Goal: Task Accomplishment & Management: Use online tool/utility

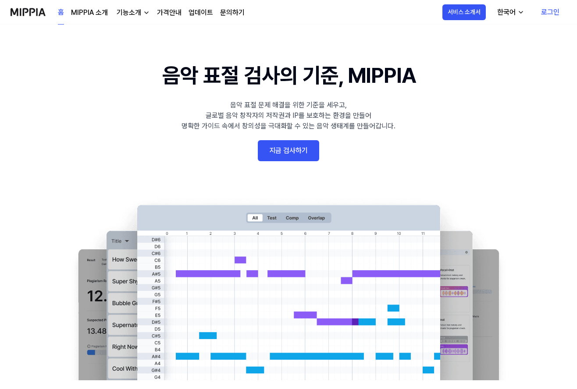
click at [289, 147] on link "지금 검사하기" at bounding box center [288, 150] width 61 height 21
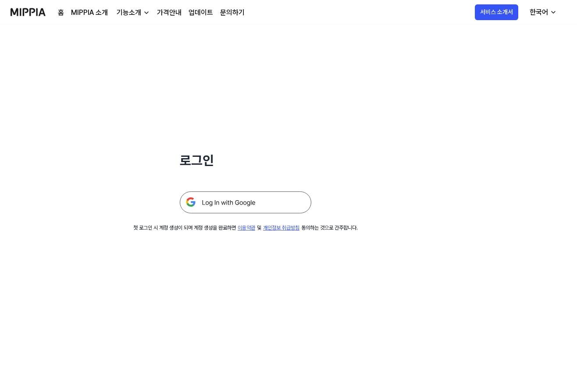
click at [252, 202] on img at bounding box center [245, 202] width 131 height 22
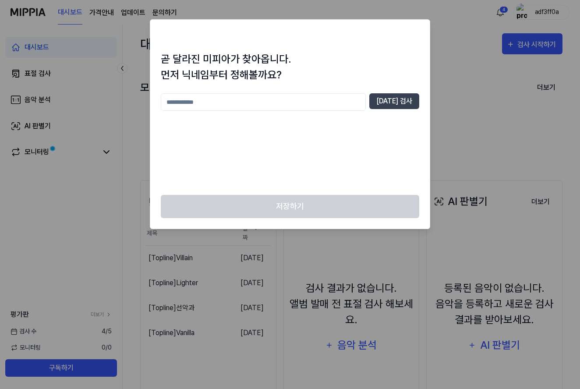
click at [300, 103] on input "text" at bounding box center [263, 102] width 205 height 18
type input "*"
type input "****"
click at [402, 101] on button "[DATE] 검사" at bounding box center [394, 101] width 50 height 16
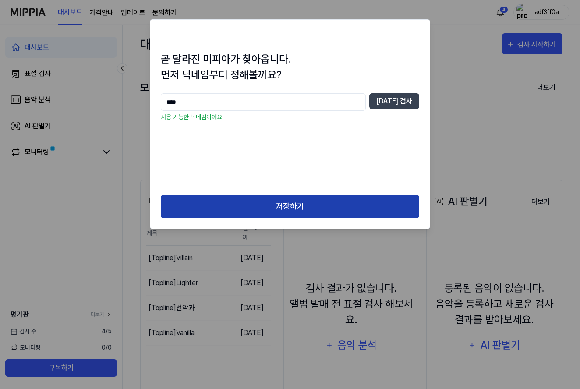
click at [304, 199] on button "저장하기" at bounding box center [290, 206] width 258 height 23
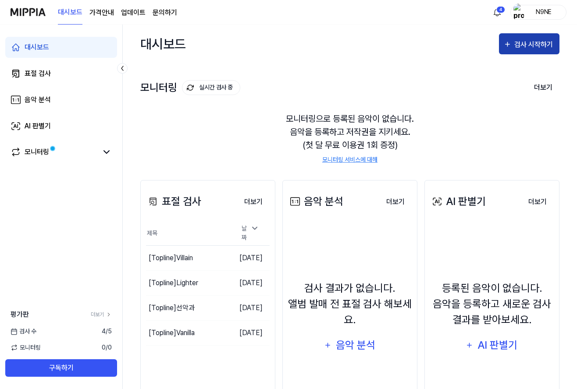
click at [510, 49] on icon "button" at bounding box center [507, 44] width 8 height 11
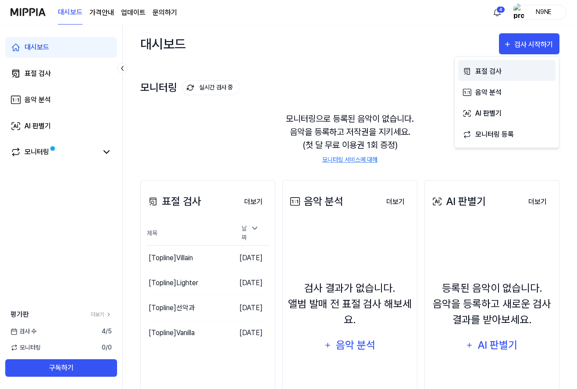
click at [498, 73] on div "표절 검사" at bounding box center [513, 71] width 76 height 11
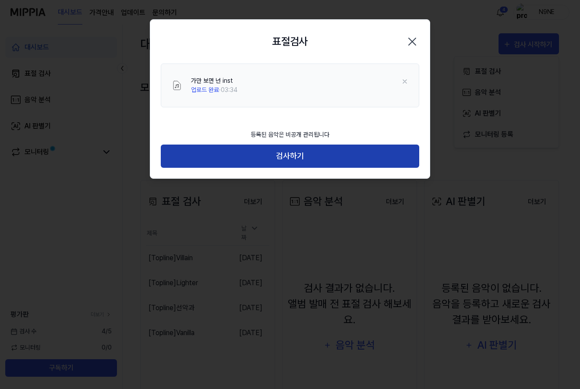
click at [299, 157] on button "검사하기" at bounding box center [290, 156] width 258 height 23
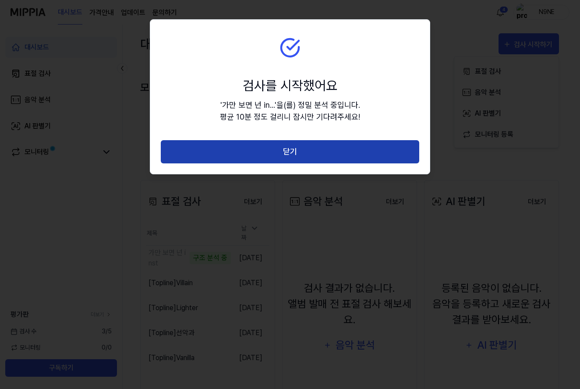
click at [285, 156] on button "닫기" at bounding box center [290, 151] width 258 height 23
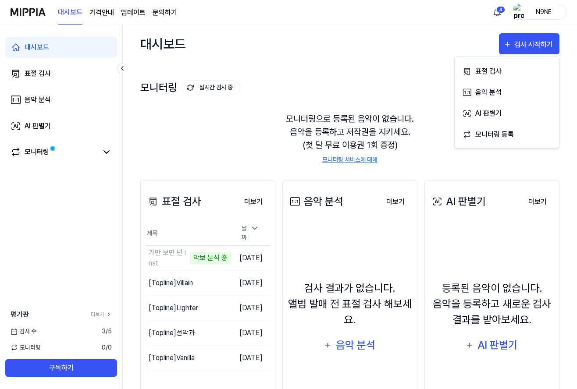
click at [415, 163] on div "표절 검사 더보기 표절 검사 제목 날짜 가만 보면 넌 inst 악보 분석 중 이동하기 [DATE] [Topline] [GEOGRAPHIC_DA…" at bounding box center [349, 312] width 419 height 299
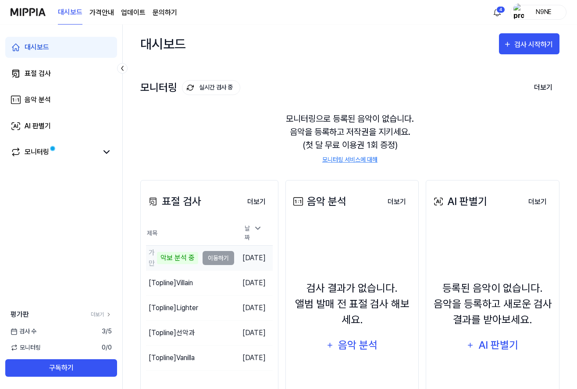
click at [215, 255] on td "가만 보면 넌 inst 악보 분석 중 이동하기" at bounding box center [190, 258] width 88 height 25
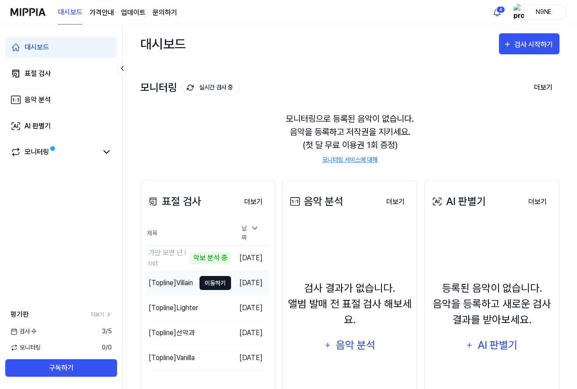
click at [206, 281] on button "이동하기" at bounding box center [215, 283] width 32 height 14
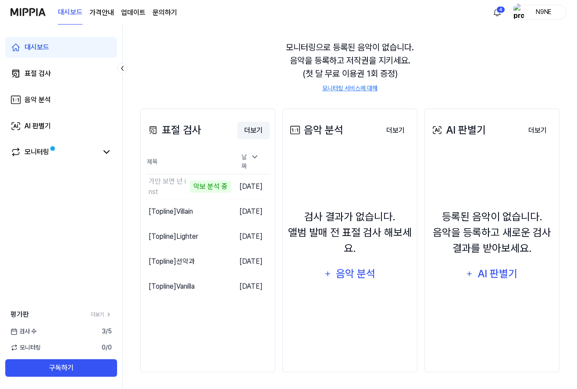
click at [255, 134] on button "더보기" at bounding box center [253, 131] width 32 height 18
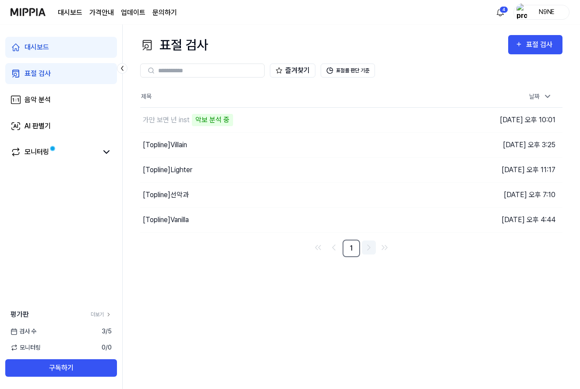
click at [369, 248] on icon "Go to next page" at bounding box center [369, 247] width 11 height 11
click at [338, 250] on icon "Go to previous page" at bounding box center [334, 247] width 11 height 11
click at [352, 67] on button "표절률 판단 기준" at bounding box center [348, 71] width 54 height 14
click at [357, 71] on button "표절률 판단 기준" at bounding box center [348, 71] width 54 height 14
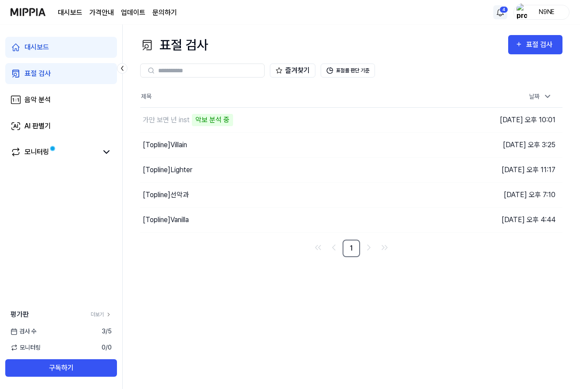
click at [505, 13] on html "대시보드 가격안내 업데이트 문의하기 4 N9NE 대시보드 표절 검사 음악 분석 AI 판별기 모니터링 평가판 더보기 검사 [DATE] 모니터링 …" at bounding box center [290, 194] width 580 height 389
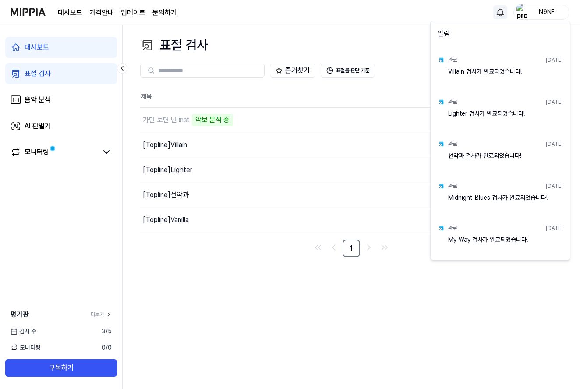
click at [413, 26] on html "대시보드 가격안내 업데이트 문의하기 N9NE 대시보드 표절 검사 음악 분석 AI 판별기 모니터링 평가판 더보기 검사 [DATE] 모니터링 0 …" at bounding box center [290, 194] width 580 height 389
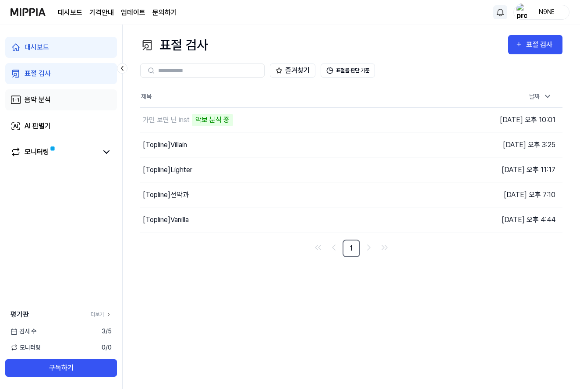
click at [67, 103] on link "음악 분석" at bounding box center [61, 99] width 112 height 21
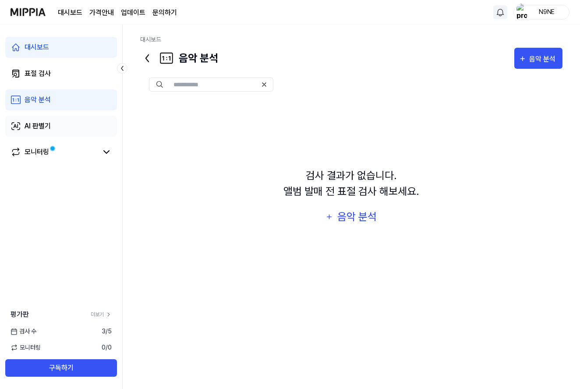
click at [67, 121] on link "AI 판별기" at bounding box center [61, 126] width 112 height 21
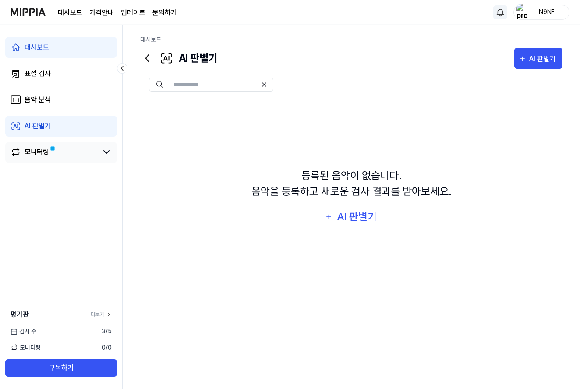
click at [69, 156] on link "모니터링" at bounding box center [54, 152] width 87 height 11
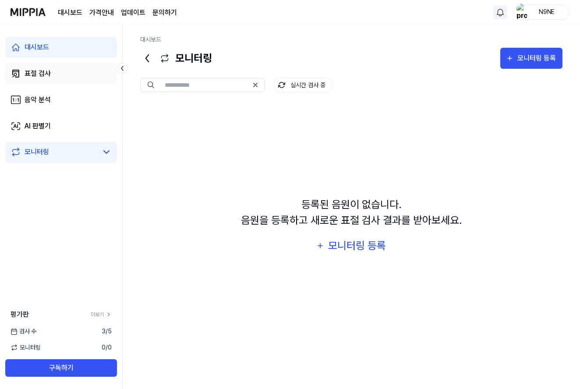
click at [66, 72] on link "표절 검사" at bounding box center [61, 73] width 112 height 21
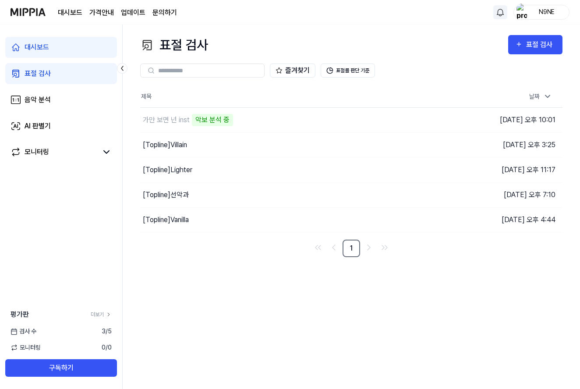
click at [63, 53] on link "대시보드" at bounding box center [61, 47] width 112 height 21
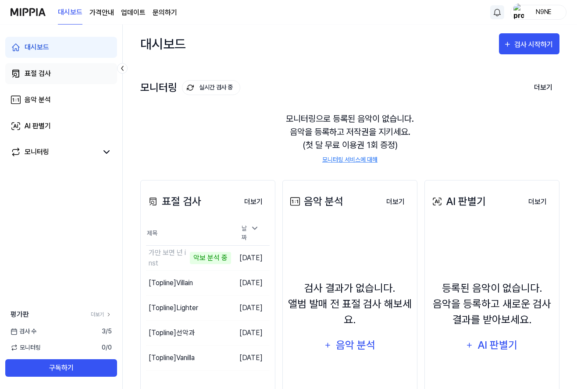
click at [65, 72] on link "표절 검사" at bounding box center [61, 73] width 112 height 21
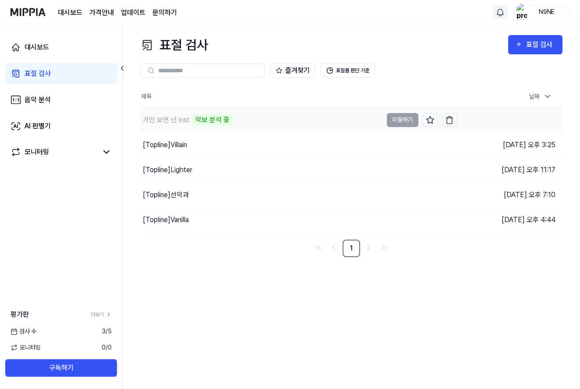
click at [222, 120] on div "악보 분석 중" at bounding box center [212, 120] width 41 height 12
click at [498, 14] on html "대시보드 가격안내 업데이트 문의하기 N9NE 대시보드 표절 검사 음악 분석 AI 판별기 모니터링 평가판 더보기 검사 [DATE] 모니터링 0 …" at bounding box center [290, 194] width 580 height 389
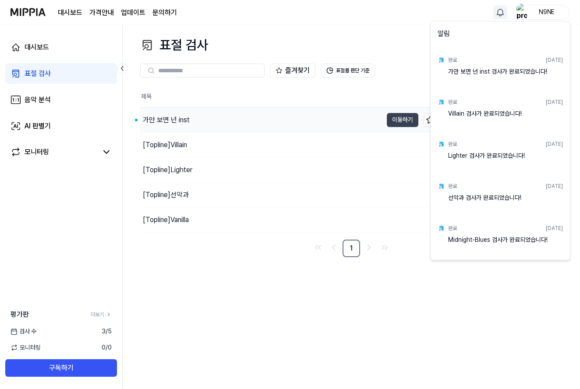
click at [468, 13] on html "대시보드 가격안내 업데이트 문의하기 N9NE 대시보드 표절 검사 음악 분석 AI 판별기 모니터링 평가판 더보기 검사 [DATE] 모니터링 0 …" at bounding box center [290, 194] width 580 height 389
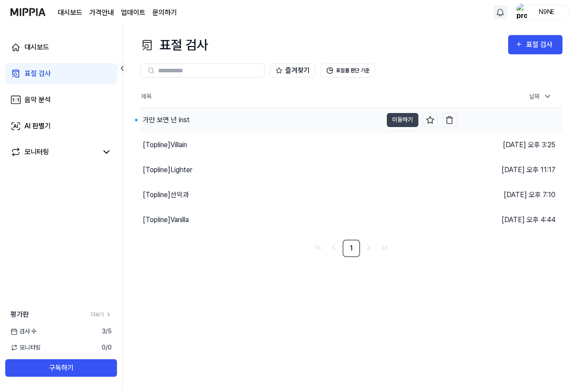
click at [285, 118] on div "가만 보면 넌 inst" at bounding box center [261, 120] width 242 height 25
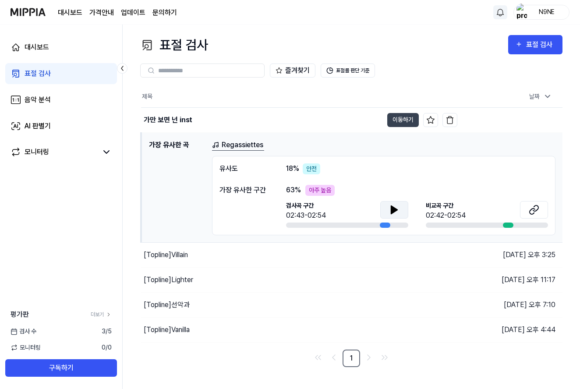
click at [392, 211] on icon at bounding box center [394, 210] width 6 height 8
click at [506, 224] on div at bounding box center [508, 225] width 11 height 5
click at [535, 215] on button at bounding box center [534, 210] width 28 height 18
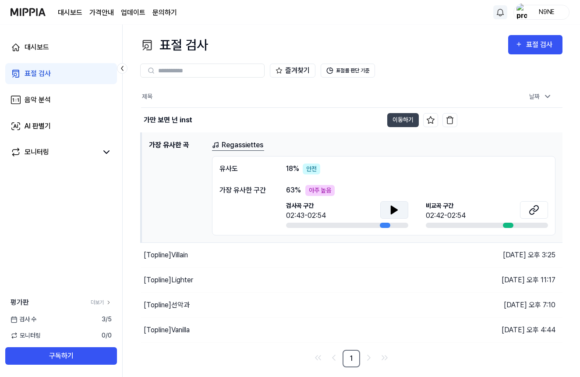
click at [179, 123] on div "가만 보면 넌 inst" at bounding box center [168, 120] width 49 height 11
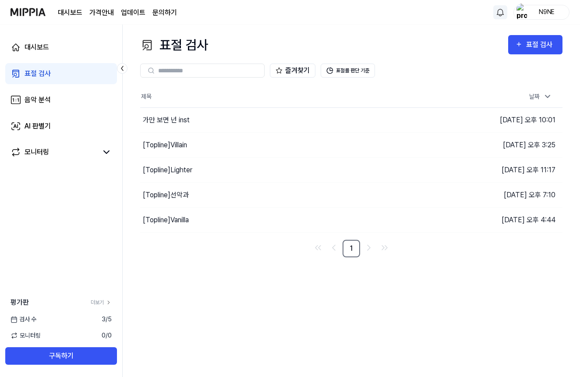
click at [0, 0] on button "이동하기" at bounding box center [0, 0] width 0 height 0
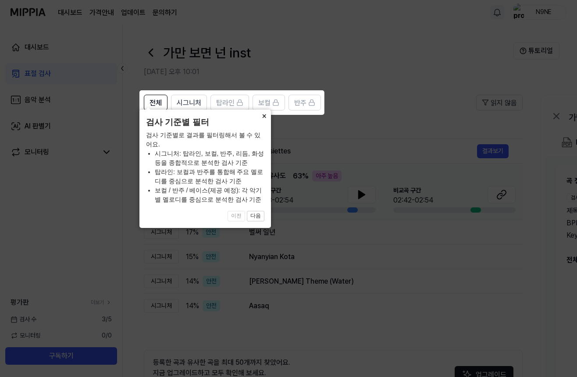
click at [265, 122] on button "×" at bounding box center [264, 116] width 14 height 12
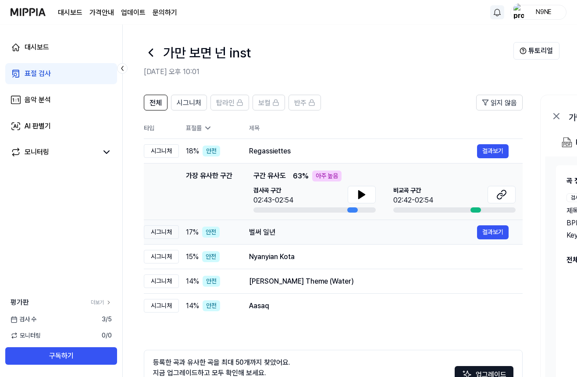
scroll to position [15, 0]
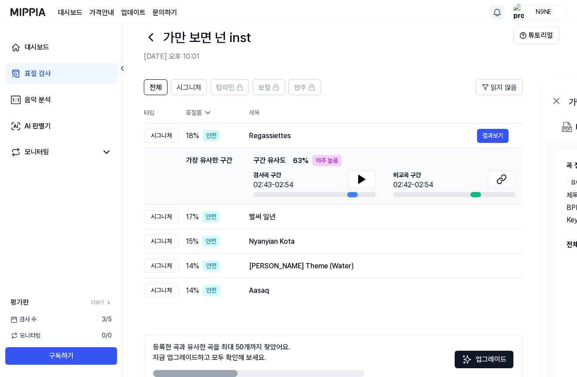
click at [205, 113] on icon at bounding box center [207, 112] width 9 height 9
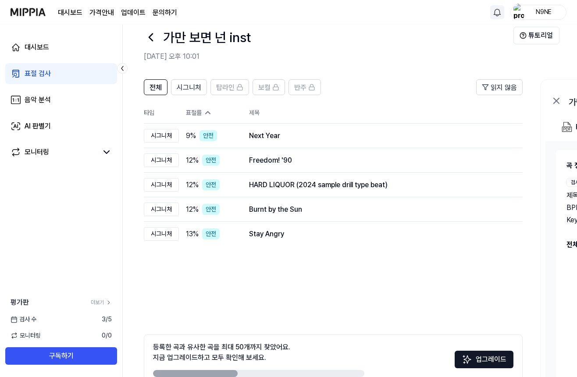
click at [205, 113] on icon at bounding box center [207, 112] width 9 height 9
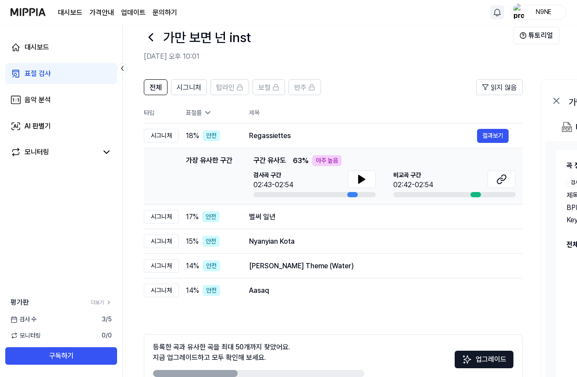
click at [205, 113] on icon at bounding box center [207, 112] width 9 height 9
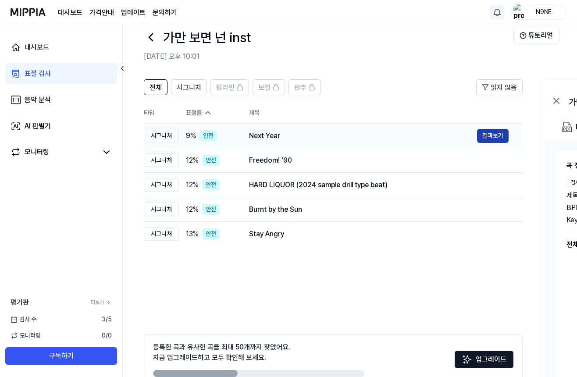
click at [481, 137] on button "결과보기" at bounding box center [493, 136] width 32 height 14
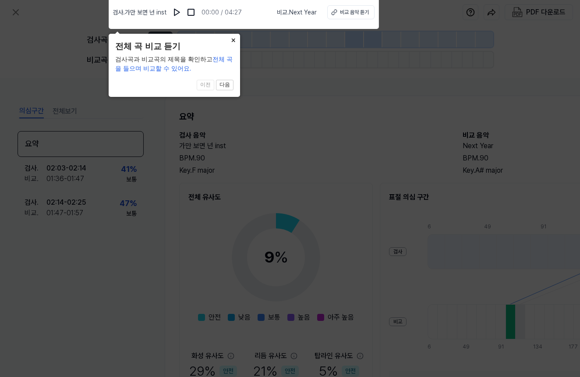
click at [232, 39] on button "×" at bounding box center [233, 40] width 14 height 12
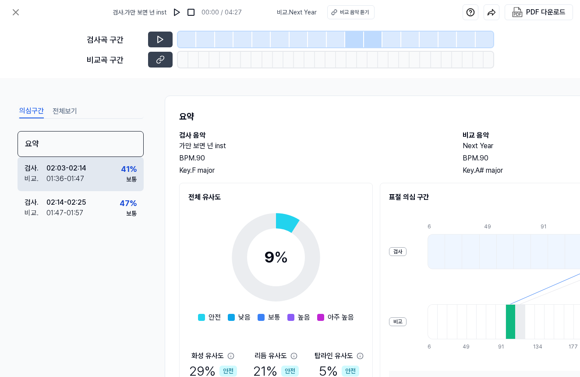
scroll to position [93, 0]
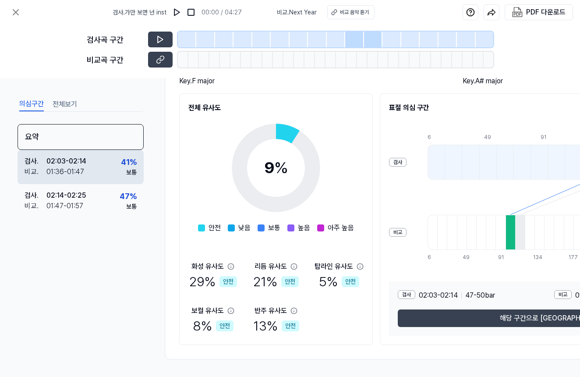
click at [124, 174] on div "41 % 보통" at bounding box center [129, 166] width 16 height 21
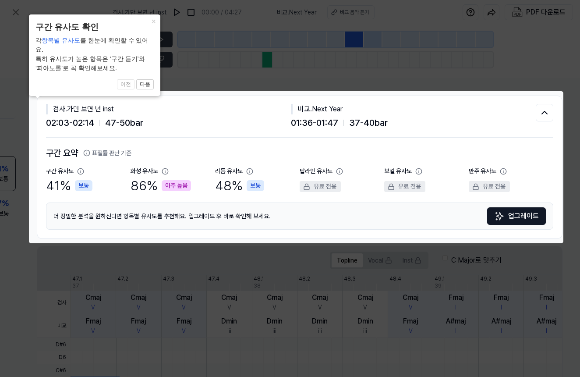
scroll to position [81, 131]
click at [248, 76] on icon at bounding box center [290, 188] width 580 height 377
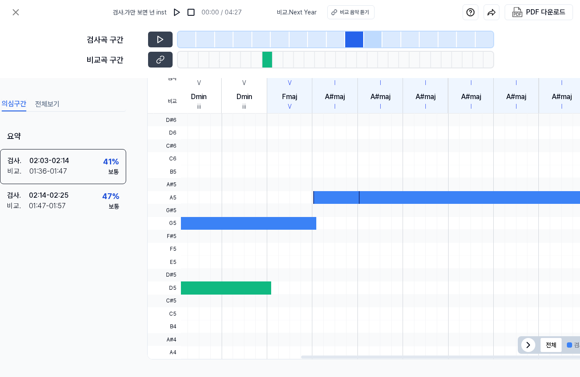
scroll to position [0, 0]
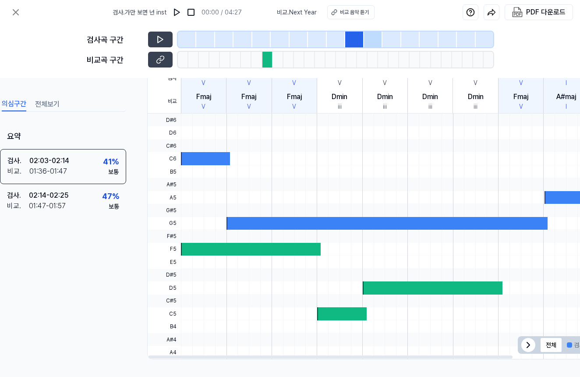
drag, startPoint x: 366, startPoint y: 353, endPoint x: 237, endPoint y: 309, distance: 136.5
click at [239, 332] on div "Topline Vocal Inst C Major로 맞추기 검사 비교 47.1 47.2 47.3 47.4 48.1 48.2 48.3 48.4 4…" at bounding box center [526, 190] width 757 height 337
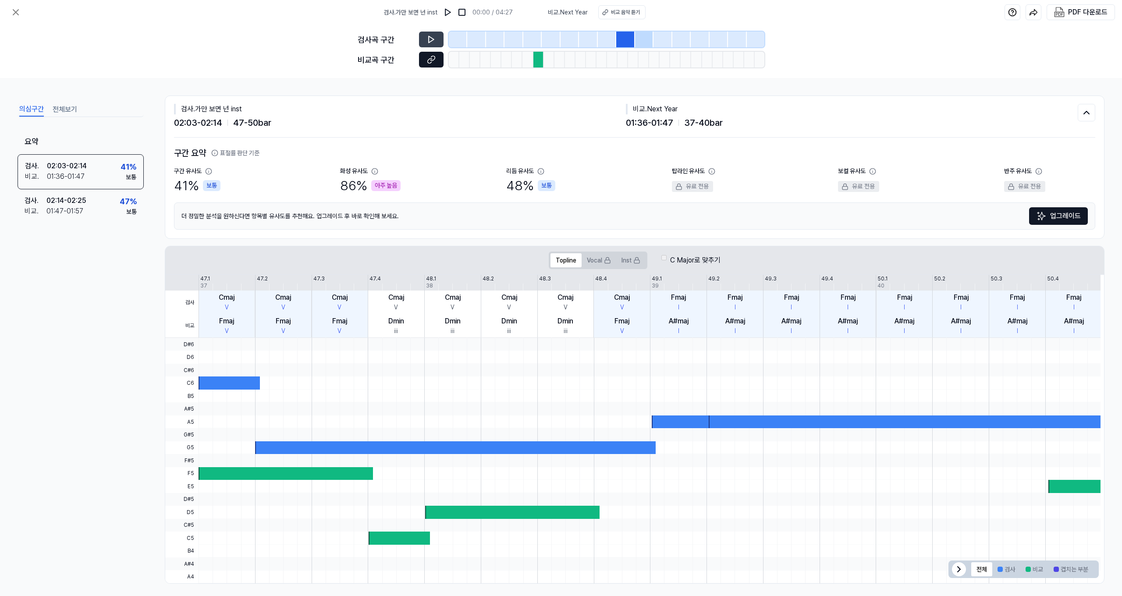
click at [432, 60] on icon at bounding box center [431, 59] width 9 height 9
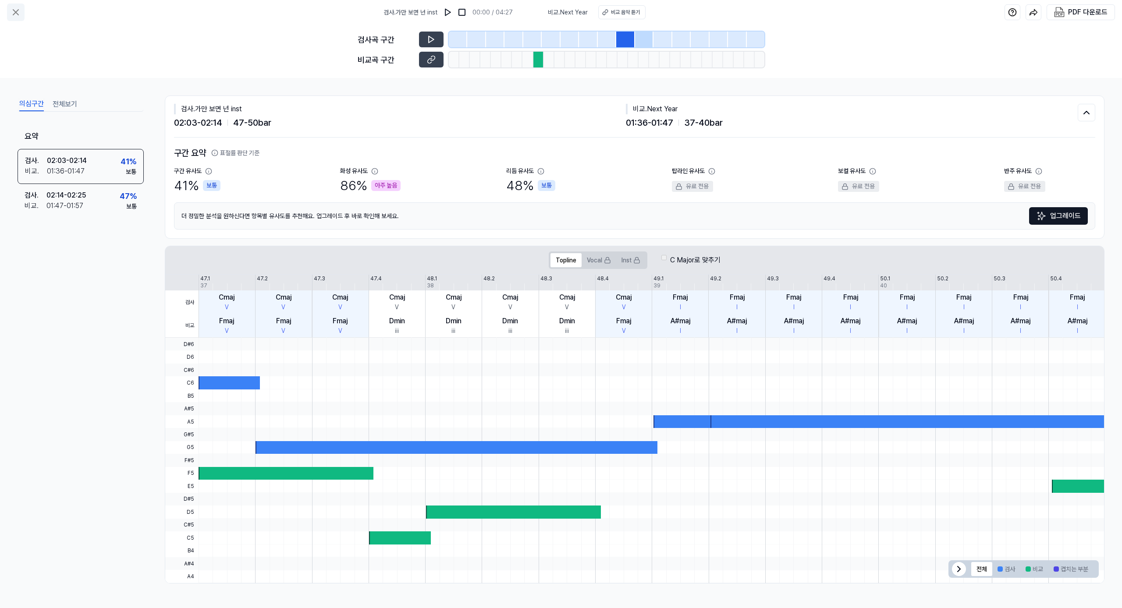
click at [15, 8] on icon at bounding box center [16, 12] width 11 height 11
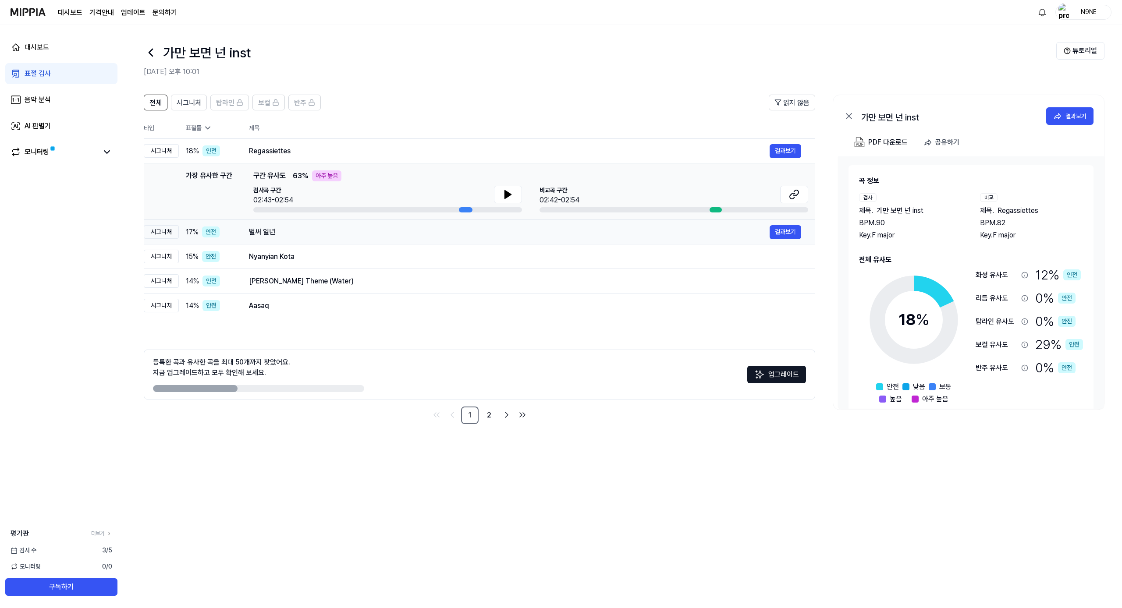
click at [298, 236] on div "벌써 일년" at bounding box center [509, 232] width 520 height 11
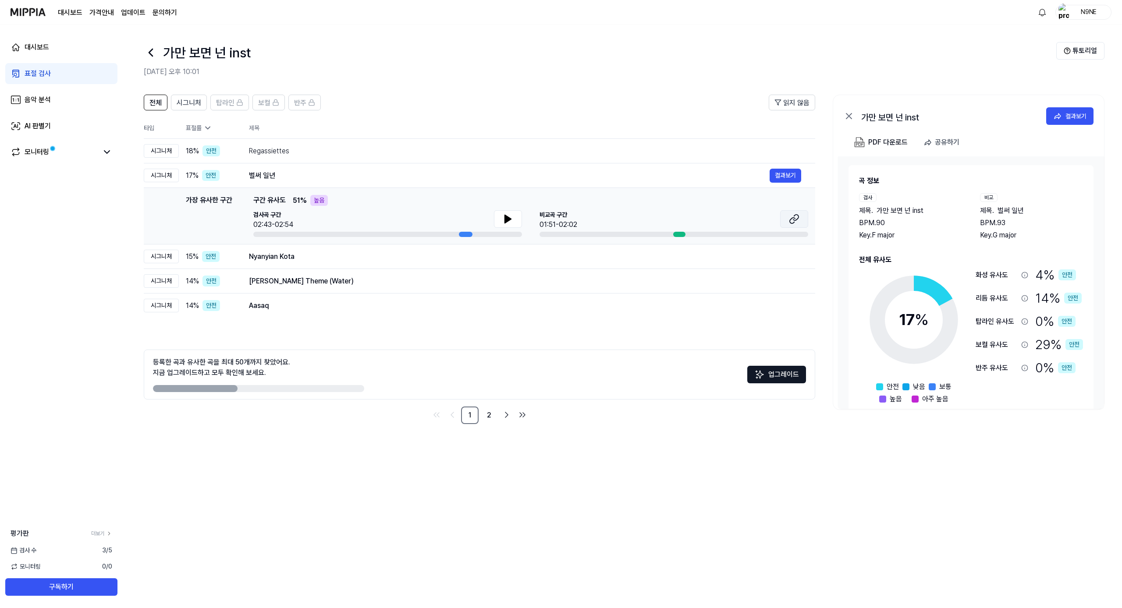
click at [580, 219] on button at bounding box center [794, 219] width 28 height 18
click at [326, 175] on div "벌써 일년" at bounding box center [509, 175] width 520 height 11
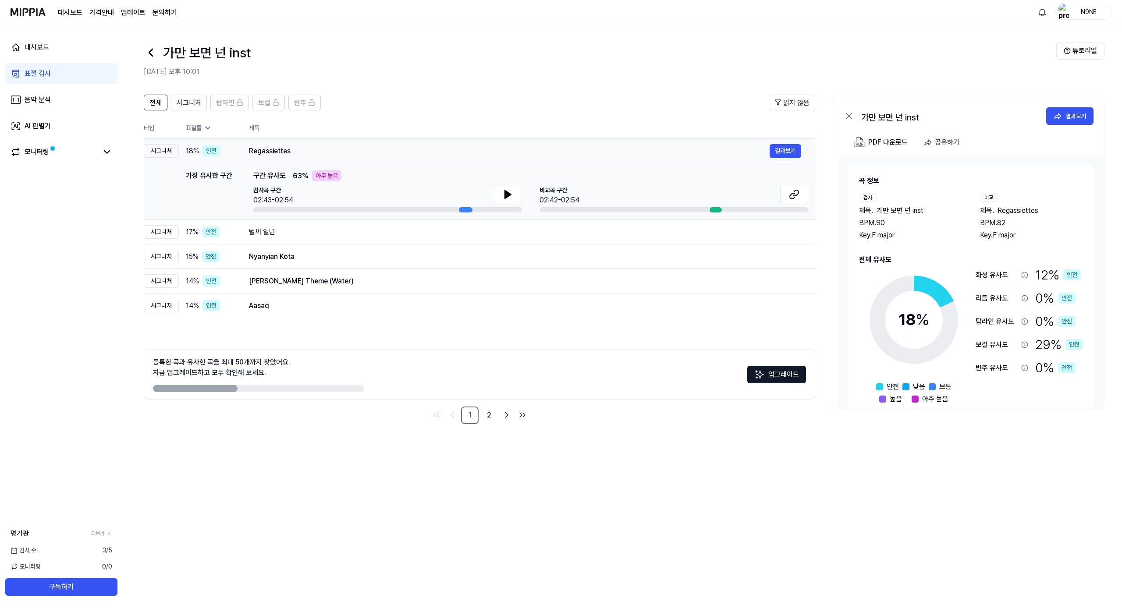
click at [328, 156] on div "Regassiettes 결과보기" at bounding box center [525, 151] width 552 height 14
click at [326, 229] on div "벌써 일년" at bounding box center [509, 232] width 520 height 11
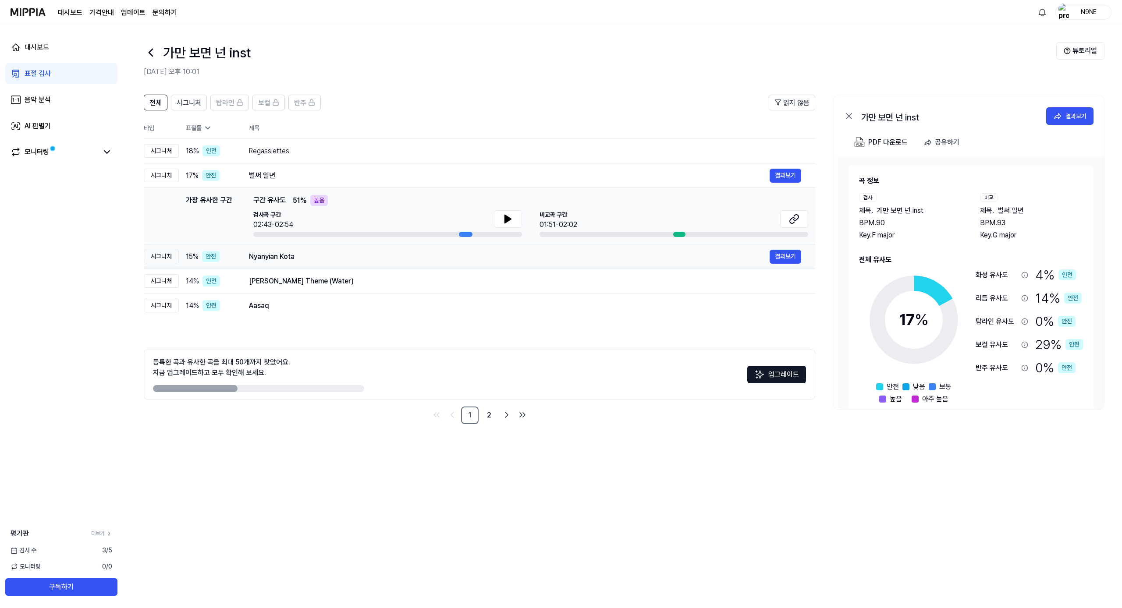
click at [326, 250] on div "Nyanyian Kota 결과보기" at bounding box center [525, 257] width 552 height 14
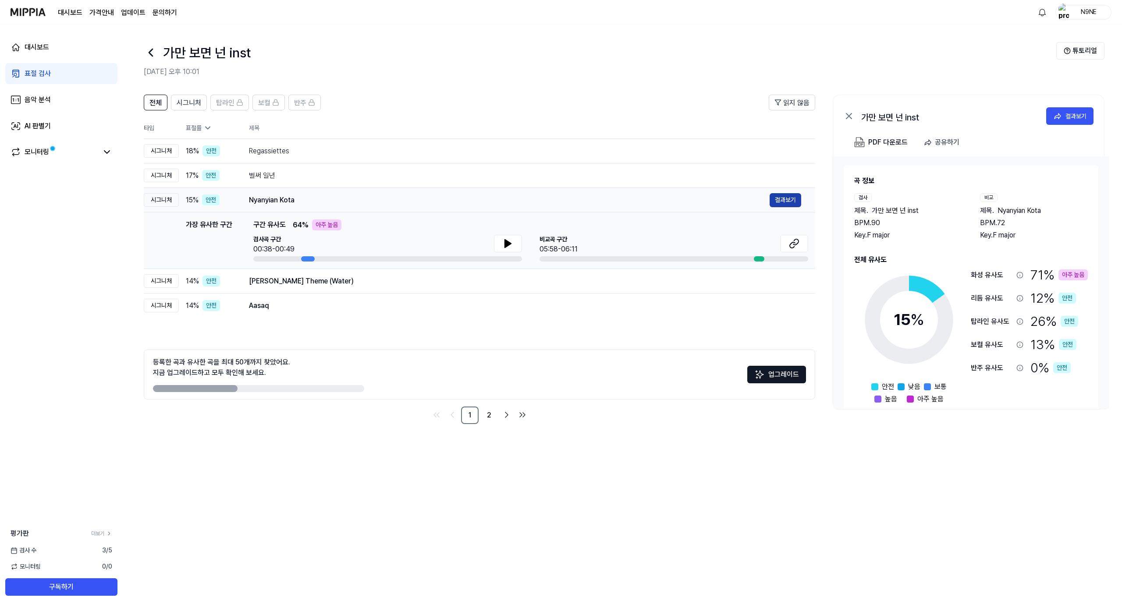
click at [580, 203] on button "결과보기" at bounding box center [785, 200] width 32 height 14
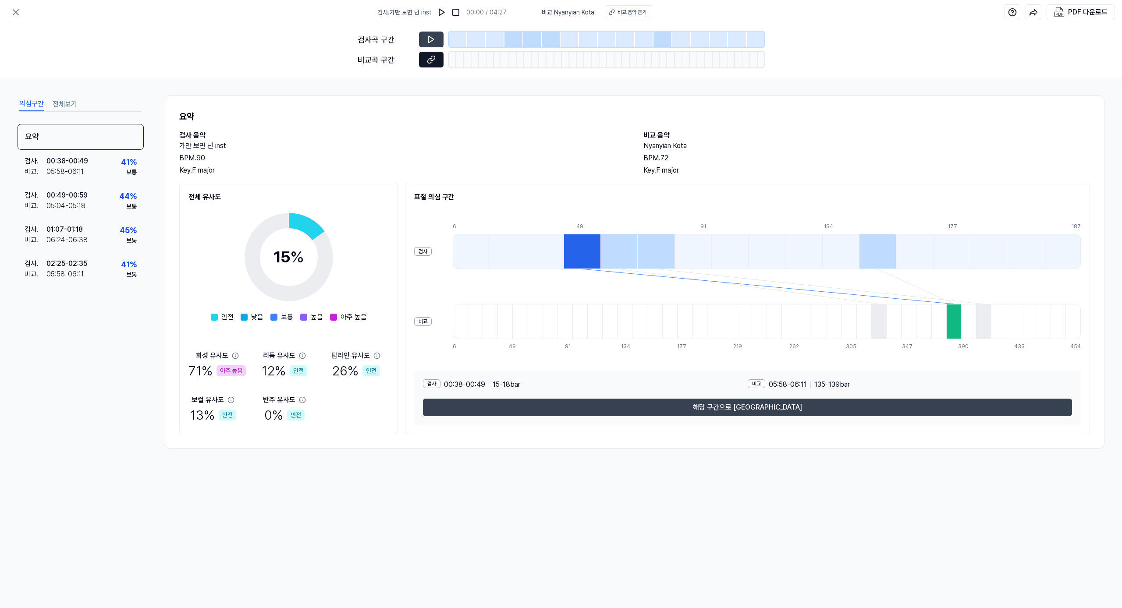
click at [436, 62] on button at bounding box center [431, 60] width 25 height 16
click at [436, 41] on button at bounding box center [431, 40] width 25 height 16
click at [433, 42] on icon at bounding box center [431, 39] width 9 height 9
click at [433, 62] on icon at bounding box center [431, 59] width 9 height 9
click at [230, 362] on div "71 % 아주 높음" at bounding box center [216, 371] width 57 height 20
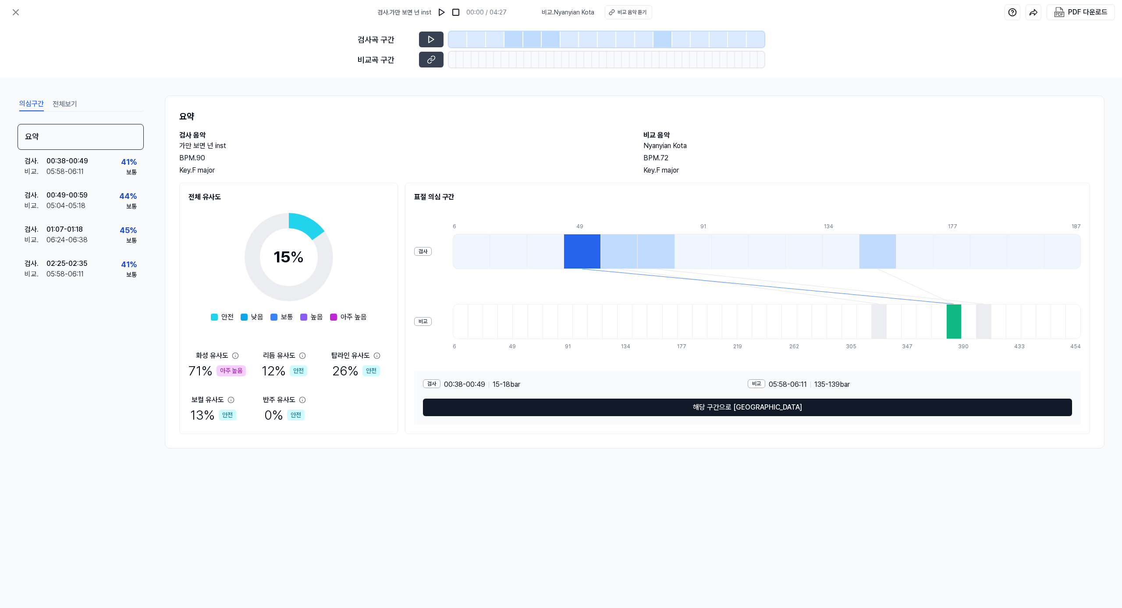
click at [580, 389] on button "해당 구간으로 [GEOGRAPHIC_DATA]" at bounding box center [747, 408] width 649 height 18
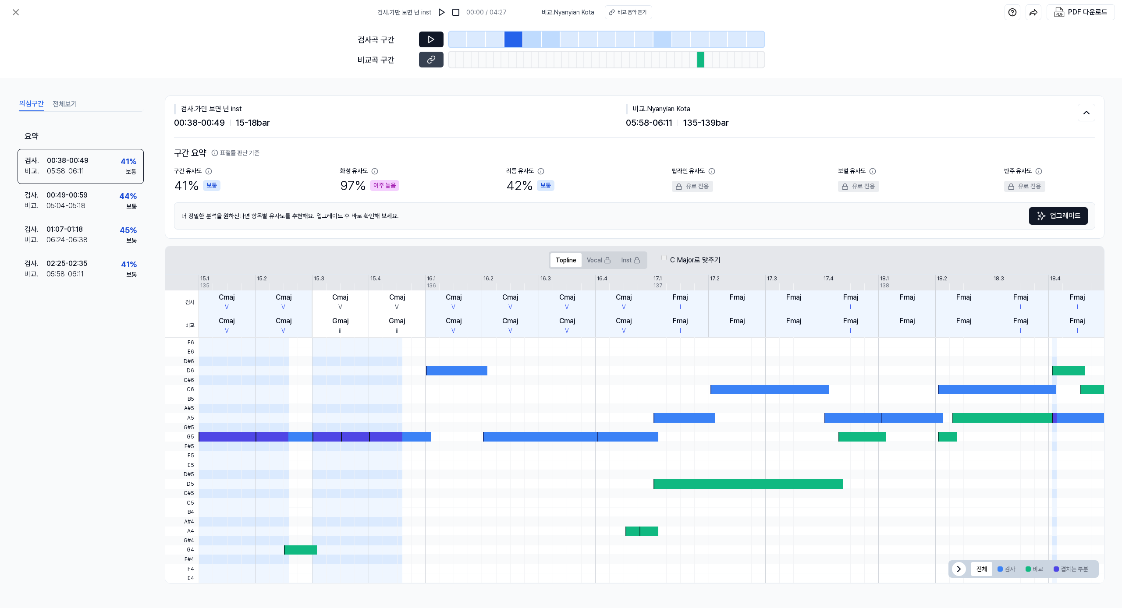
click at [433, 39] on icon at bounding box center [430, 39] width 5 height 7
click at [434, 40] on icon at bounding box center [431, 39] width 9 height 9
click at [580, 61] on div at bounding box center [700, 60] width 7 height 16
drag, startPoint x: 629, startPoint y: 124, endPoint x: 733, endPoint y: 129, distance: 103.5
click at [580, 129] on div "검사 . 가만 보면 넌 inst 00:38 - 00:49 15 - 18 bar 비교 . Nyanyian Kota 05:58 - 06:11 13…" at bounding box center [634, 117] width 921 height 42
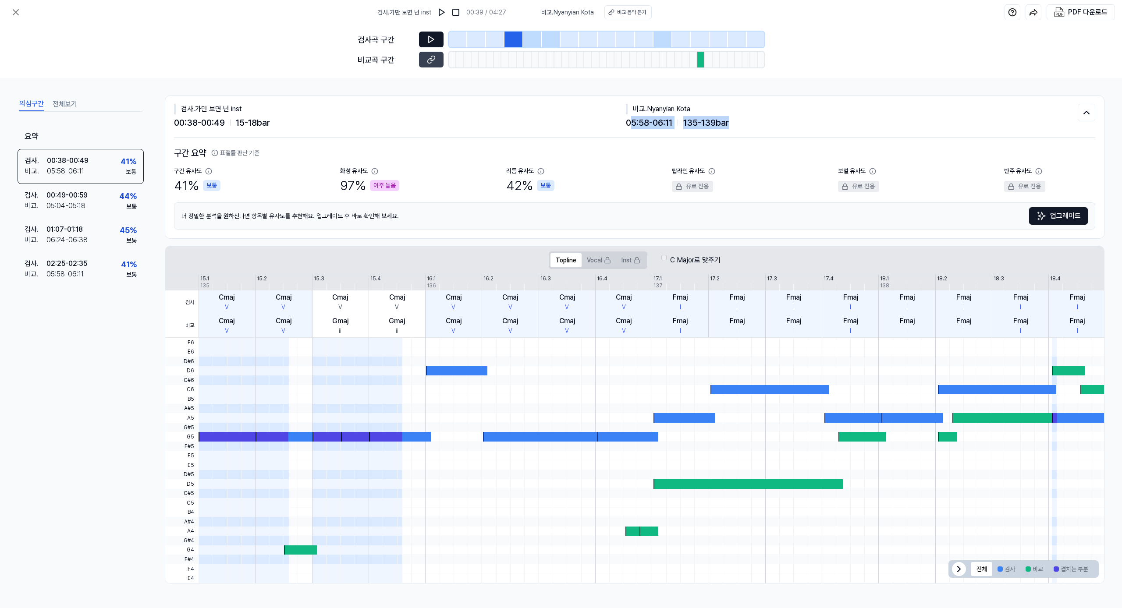
click at [580, 133] on div "검사 . 가만 보면 넌 inst 00:38 - 00:49 15 - 18 bar 비교 . Nyanyian Kota 05:58 - 06:11 13…" at bounding box center [634, 117] width 921 height 42
drag, startPoint x: 550, startPoint y: 14, endPoint x: 622, endPoint y: 15, distance: 71.9
click at [580, 16] on div "[DEMOGRAPHIC_DATA] . Nyanyian Kota 비교 음악 듣기" at bounding box center [596, 12] width 110 height 14
click at [580, 14] on div "비교 음악 듣기" at bounding box center [631, 12] width 29 height 8
click at [12, 11] on icon at bounding box center [16, 12] width 11 height 11
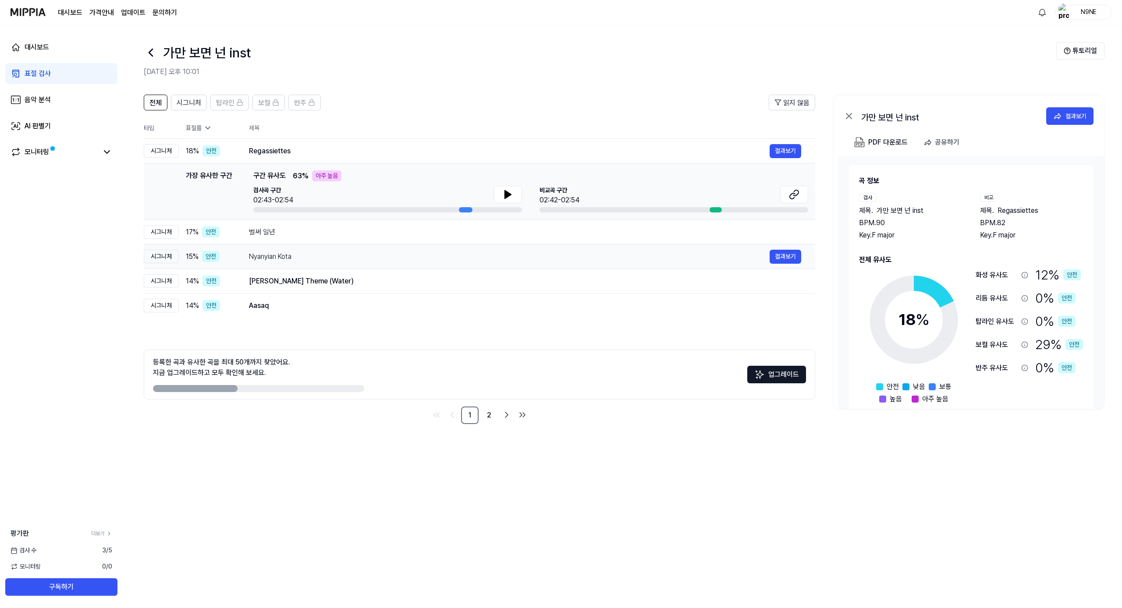
click at [311, 259] on div "Nyanyian Kota" at bounding box center [509, 256] width 520 height 11
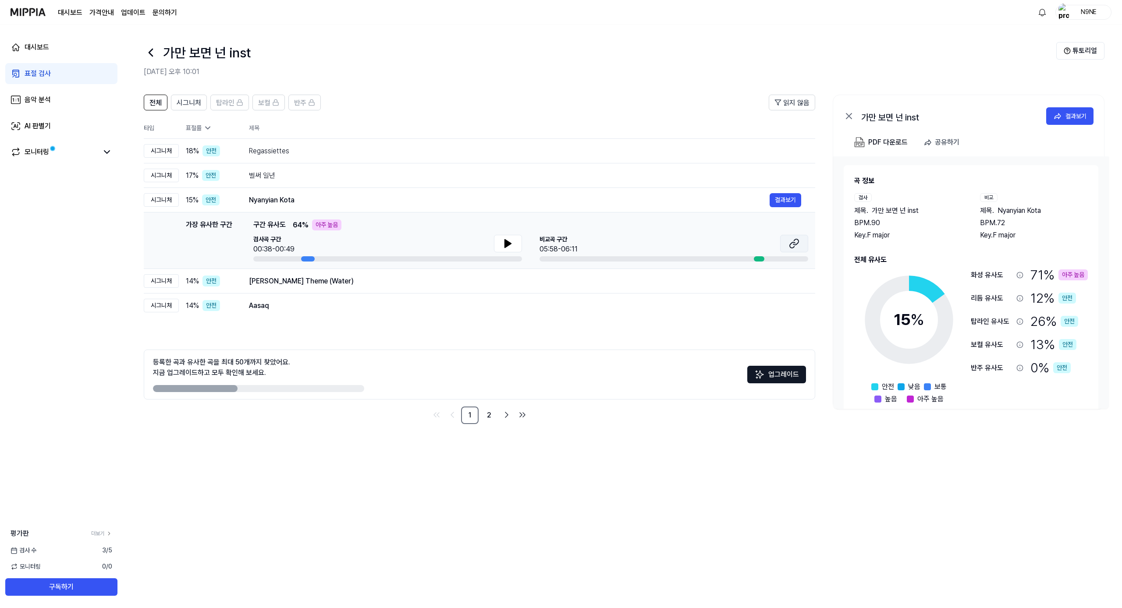
click at [580, 248] on button at bounding box center [794, 244] width 28 height 18
click at [340, 283] on div "[PERSON_NAME] Theme (Water)" at bounding box center [509, 281] width 520 height 11
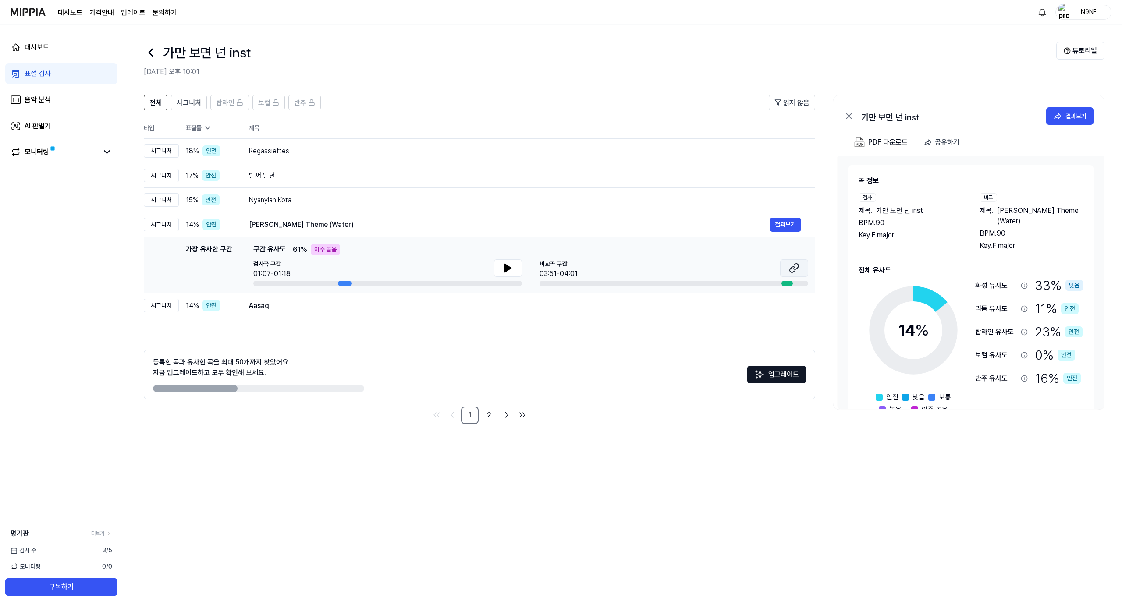
click at [580, 268] on icon at bounding box center [794, 268] width 11 height 11
click at [296, 310] on div "Aasaq" at bounding box center [509, 306] width 520 height 11
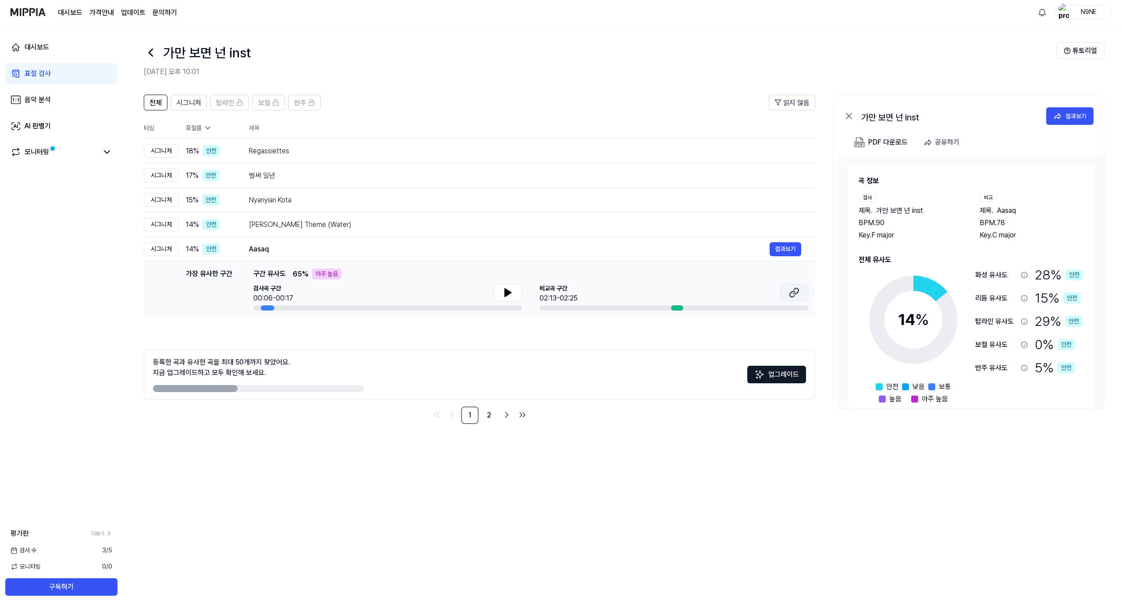
click at [580, 288] on icon at bounding box center [794, 292] width 11 height 11
click at [412, 244] on div "Aasaq" at bounding box center [509, 249] width 520 height 11
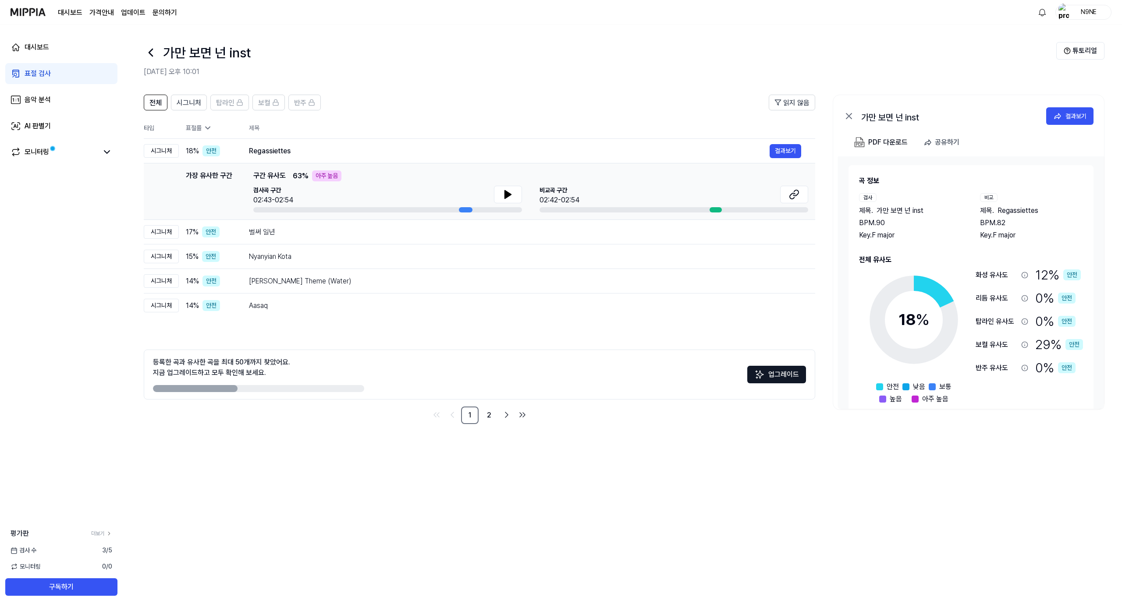
click at [396, 318] on div "전체 시그니처 탑라인 보컬 반주 읽지 않음 전체 시그니처 탑라인 보컬 반주 타입 표절률 제목 표절률 읽지 않음 시그니처 18 % 안전 Rega…" at bounding box center [479, 259] width 671 height 329
click at [393, 309] on div "Aasaq" at bounding box center [509, 306] width 520 height 11
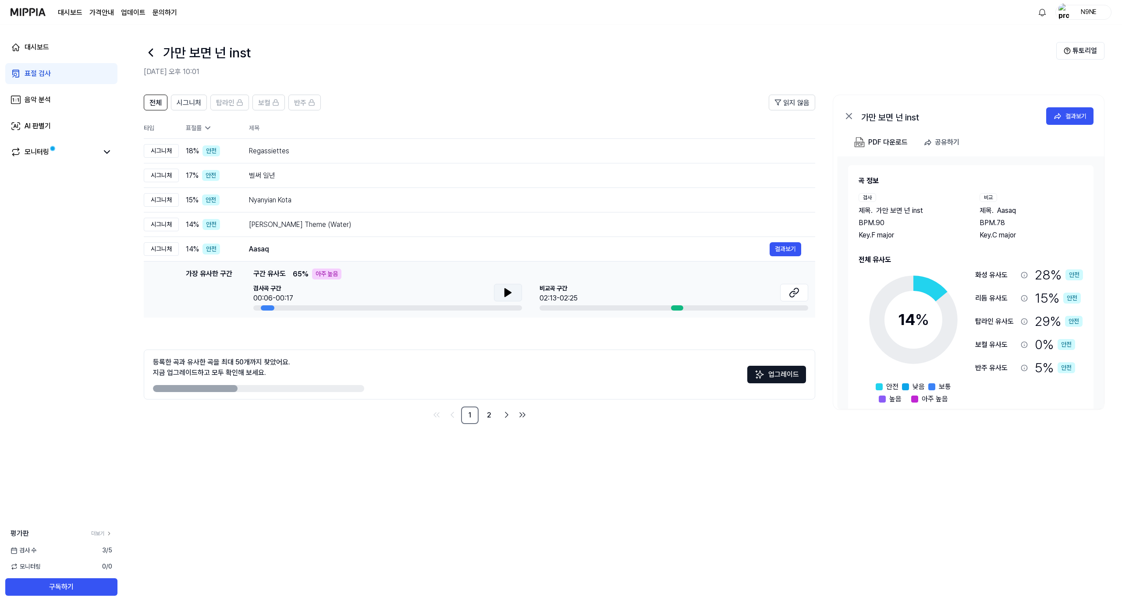
click at [509, 297] on icon at bounding box center [508, 292] width 11 height 11
click at [509, 296] on icon at bounding box center [510, 292] width 2 height 7
click at [474, 228] on div "[PERSON_NAME] Theme (Water)" at bounding box center [509, 224] width 520 height 11
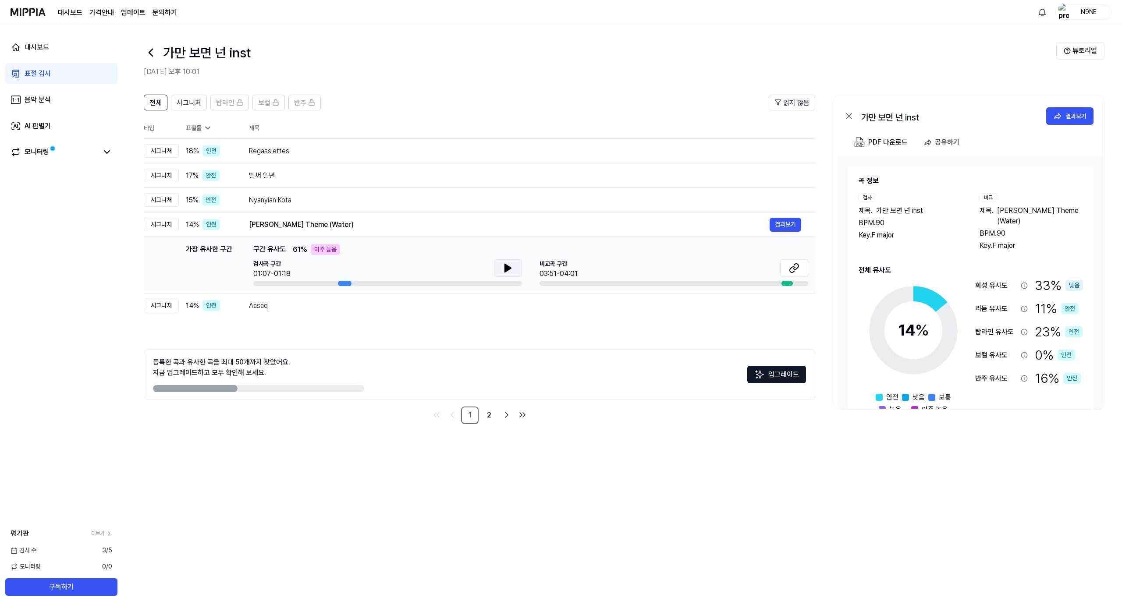
click at [508, 268] on icon at bounding box center [508, 268] width 6 height 8
click at [508, 268] on icon at bounding box center [508, 268] width 11 height 11
click at [457, 202] on div "Nyanyian Kota" at bounding box center [509, 200] width 520 height 11
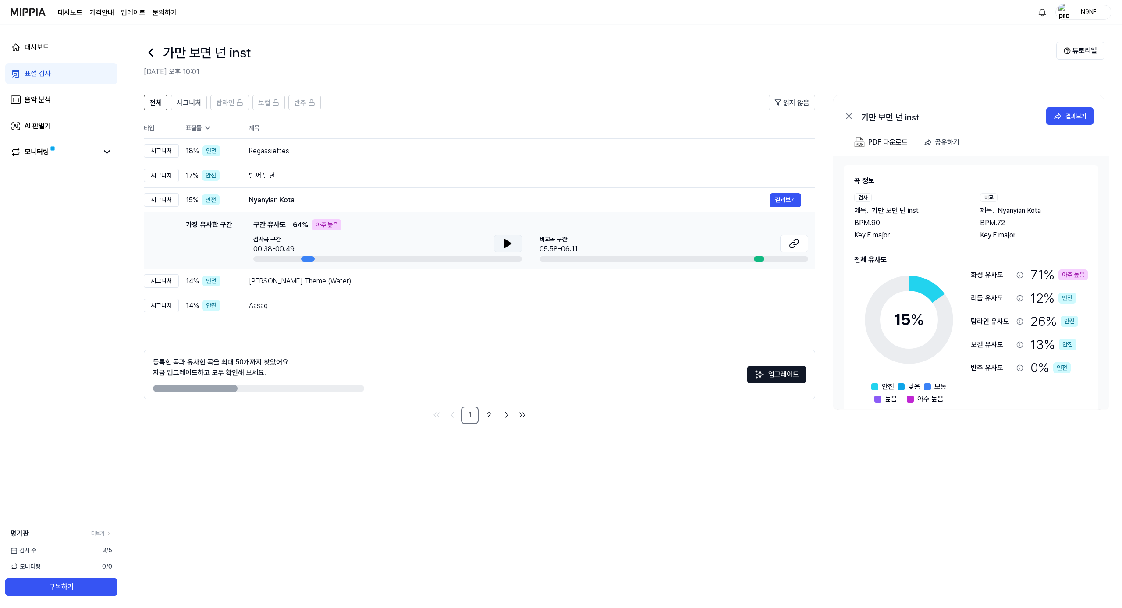
click at [505, 241] on icon at bounding box center [508, 244] width 6 height 8
click at [505, 241] on icon at bounding box center [506, 243] width 2 height 7
click at [315, 201] on div "Nyanyian Kota" at bounding box center [509, 200] width 520 height 11
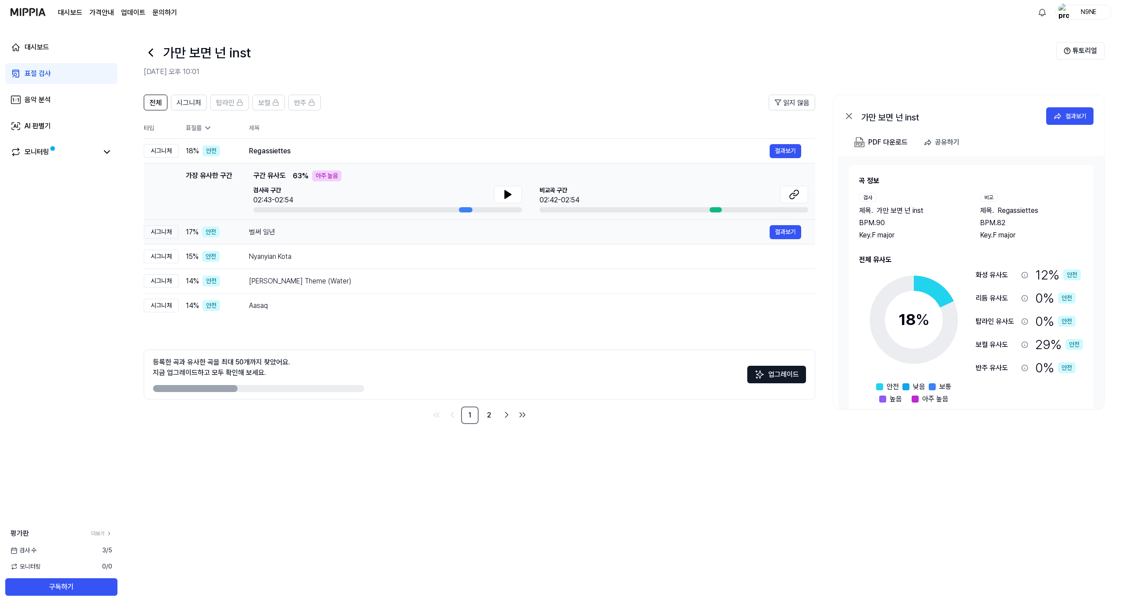
click at [320, 232] on div "벌써 일년" at bounding box center [509, 232] width 520 height 11
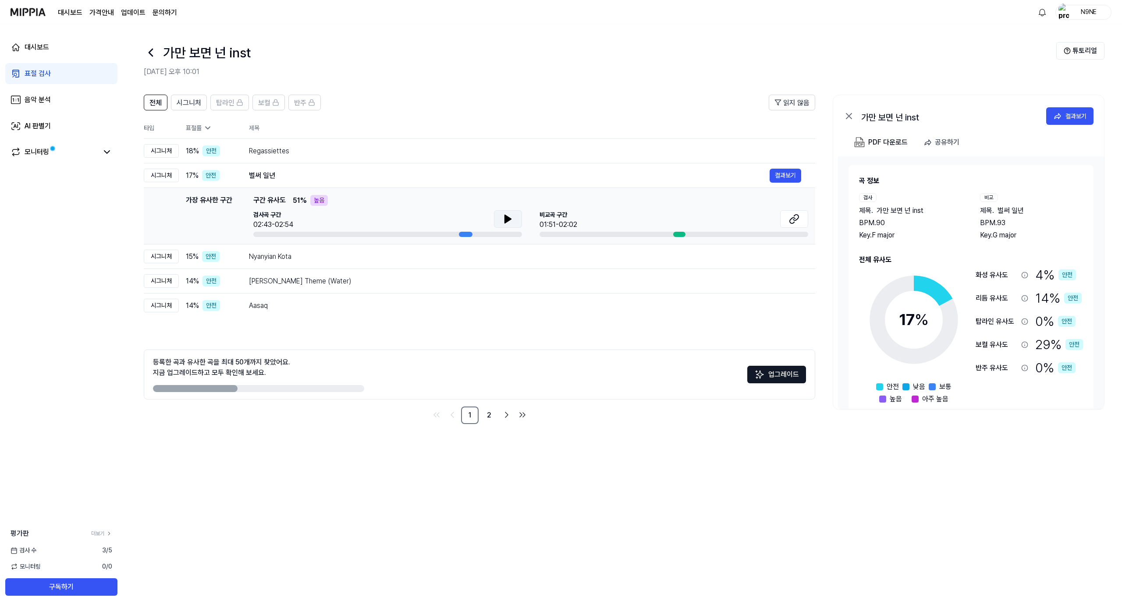
click at [512, 221] on icon at bounding box center [508, 219] width 11 height 11
click at [509, 221] on icon at bounding box center [510, 219] width 2 height 7
click at [454, 150] on div "Regassiettes" at bounding box center [509, 151] width 520 height 11
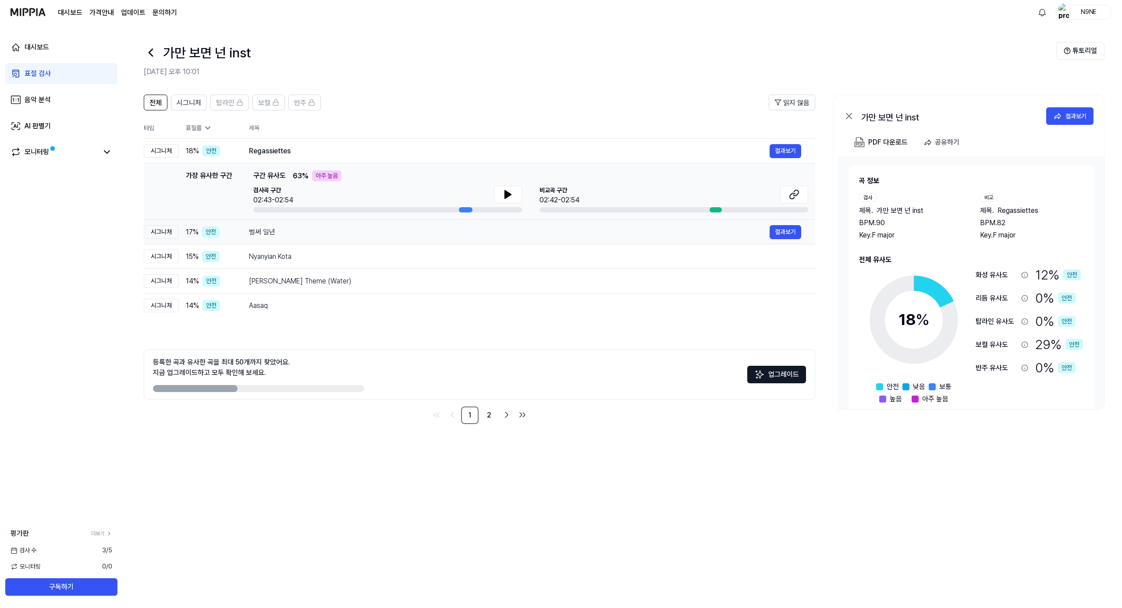
click at [448, 227] on div "벌써 일년" at bounding box center [509, 232] width 520 height 11
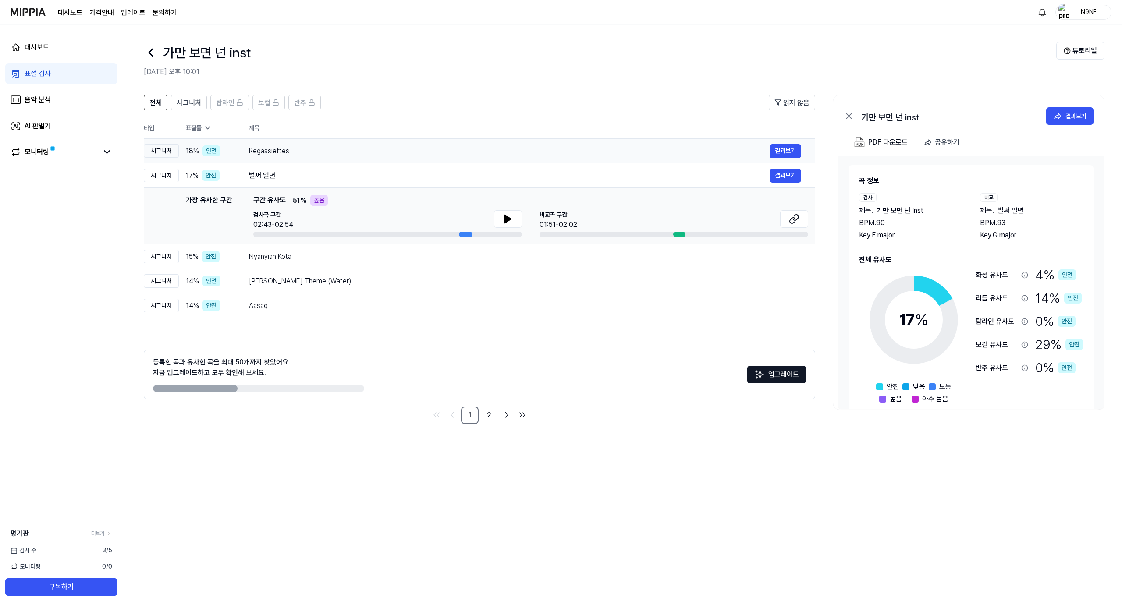
click at [456, 160] on td "Regassiettes 결과보기" at bounding box center [525, 151] width 580 height 25
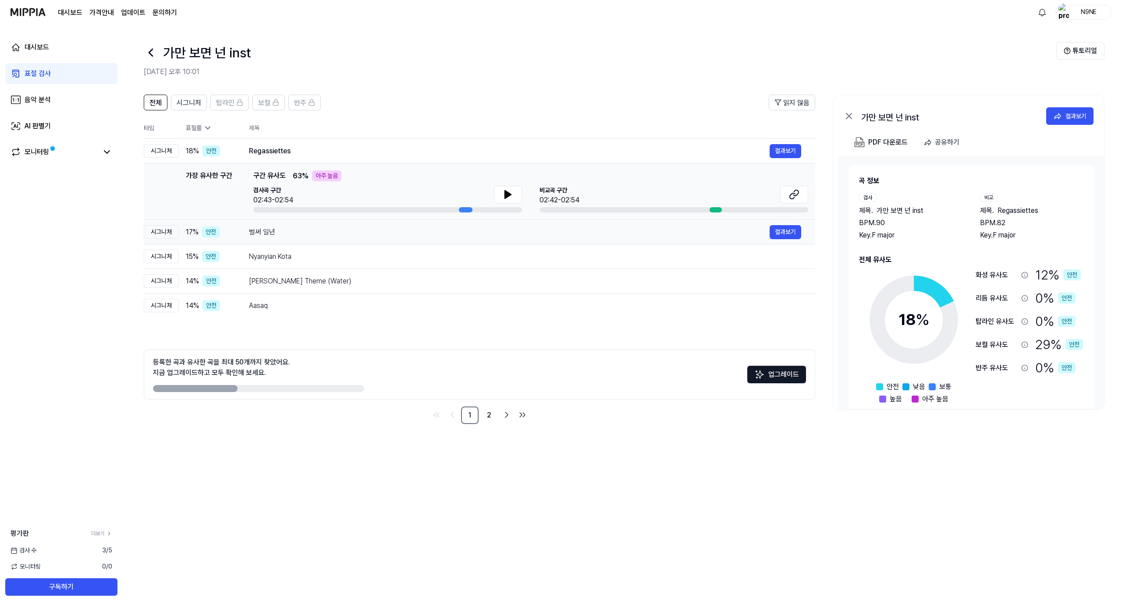
click at [440, 234] on div "벌써 일년" at bounding box center [509, 232] width 520 height 11
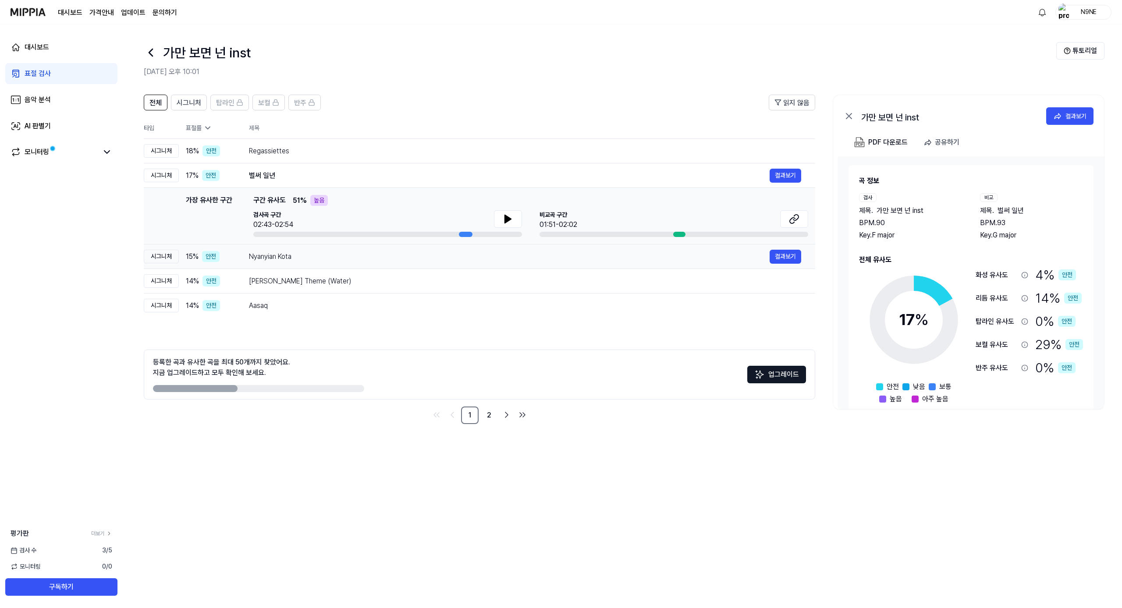
click at [442, 263] on div "Nyanyian Kota 결과보기" at bounding box center [525, 257] width 552 height 14
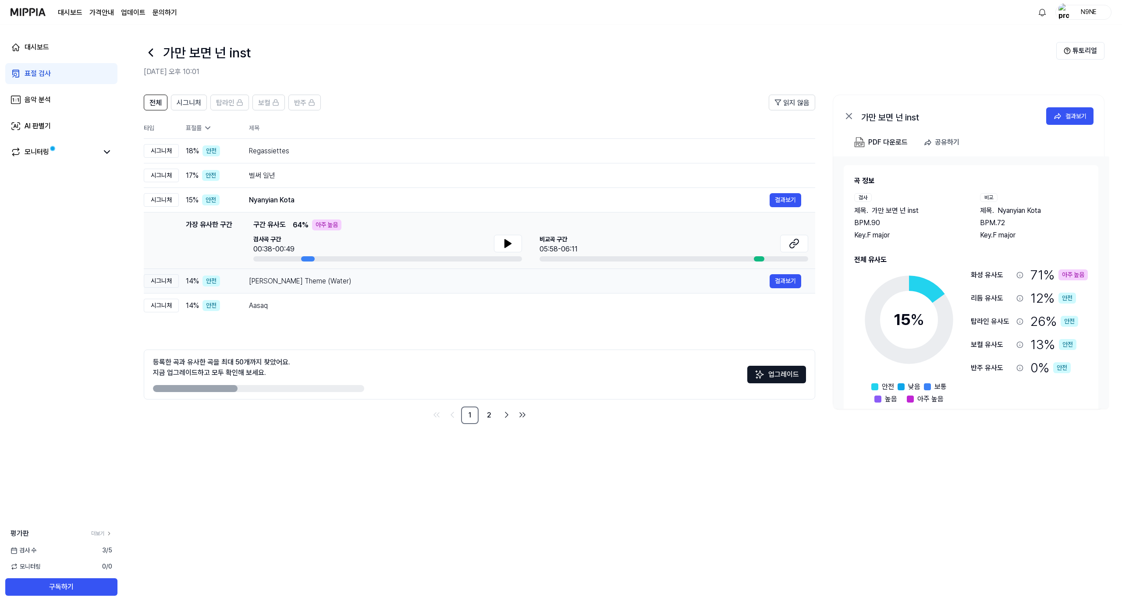
click at [437, 283] on div "[PERSON_NAME] Theme (Water)" at bounding box center [509, 281] width 520 height 11
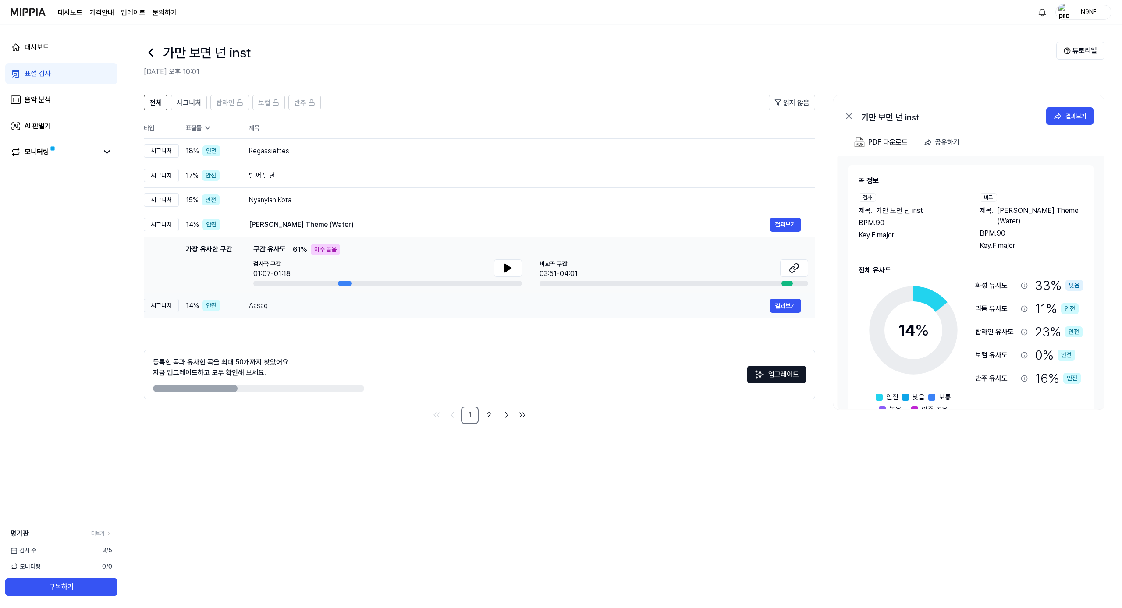
click at [434, 307] on div "Aasaq" at bounding box center [509, 306] width 520 height 11
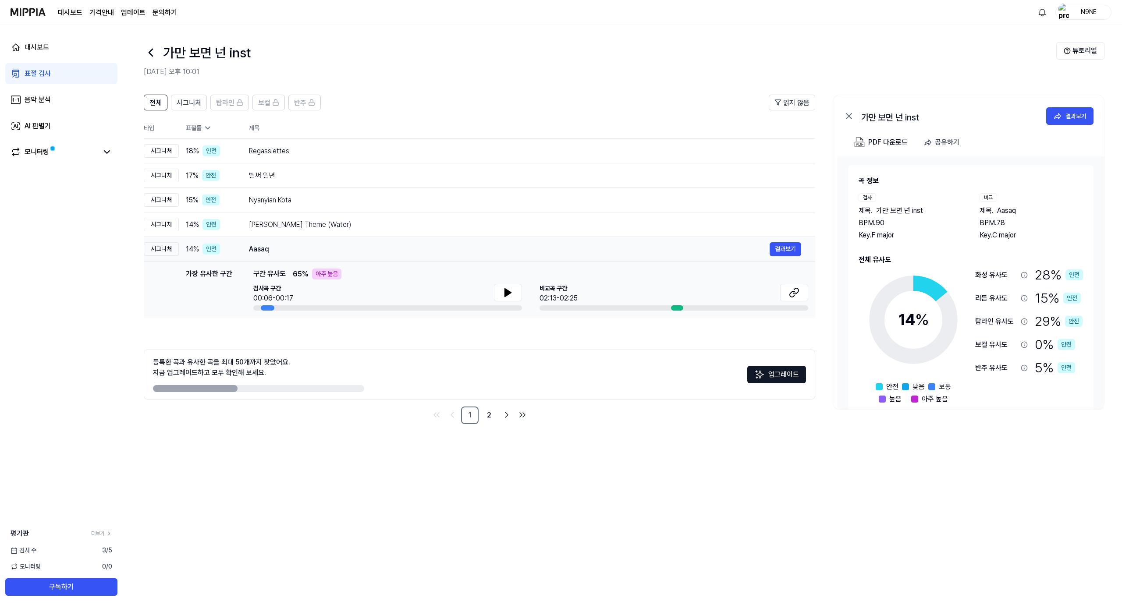
click at [430, 252] on div "Aasaq" at bounding box center [509, 249] width 520 height 11
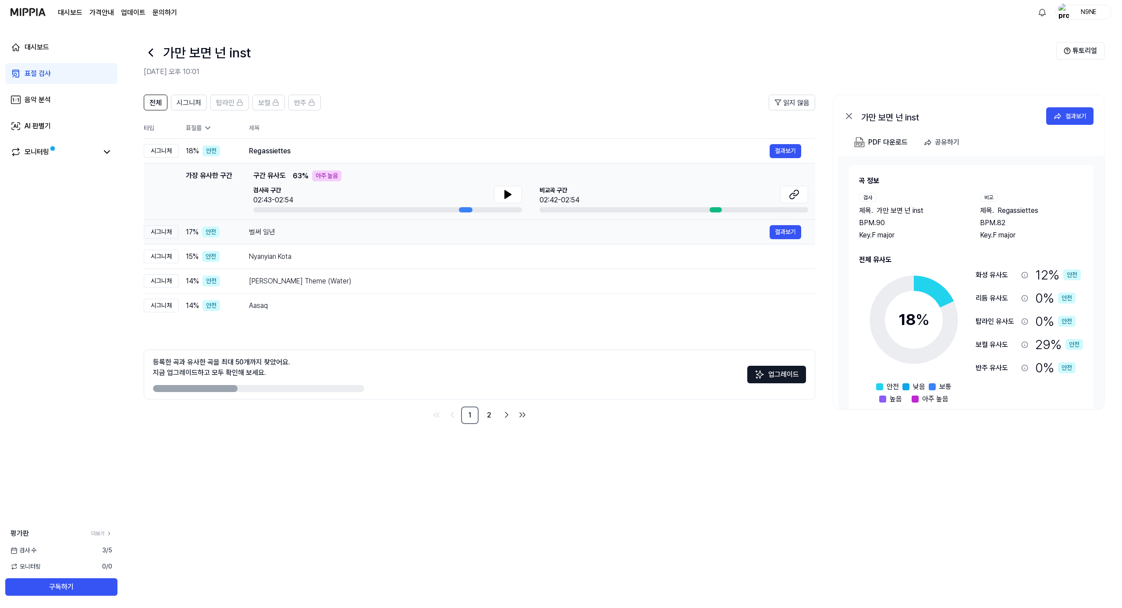
click at [435, 238] on div "벌써 일년 결과보기" at bounding box center [525, 232] width 552 height 14
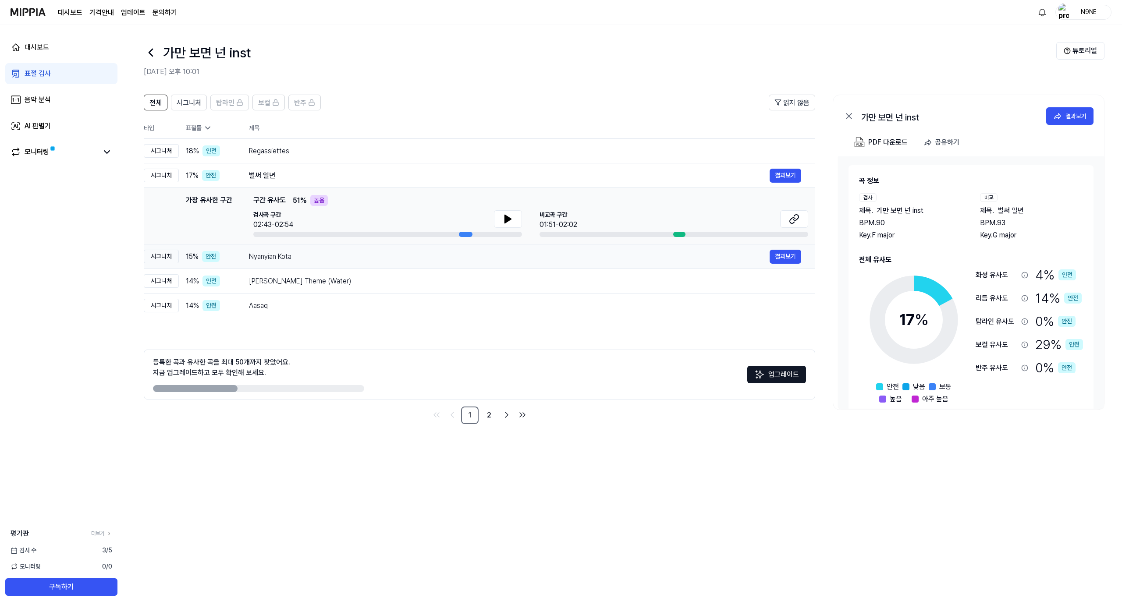
click at [362, 257] on div "Nyanyian Kota" at bounding box center [509, 256] width 520 height 11
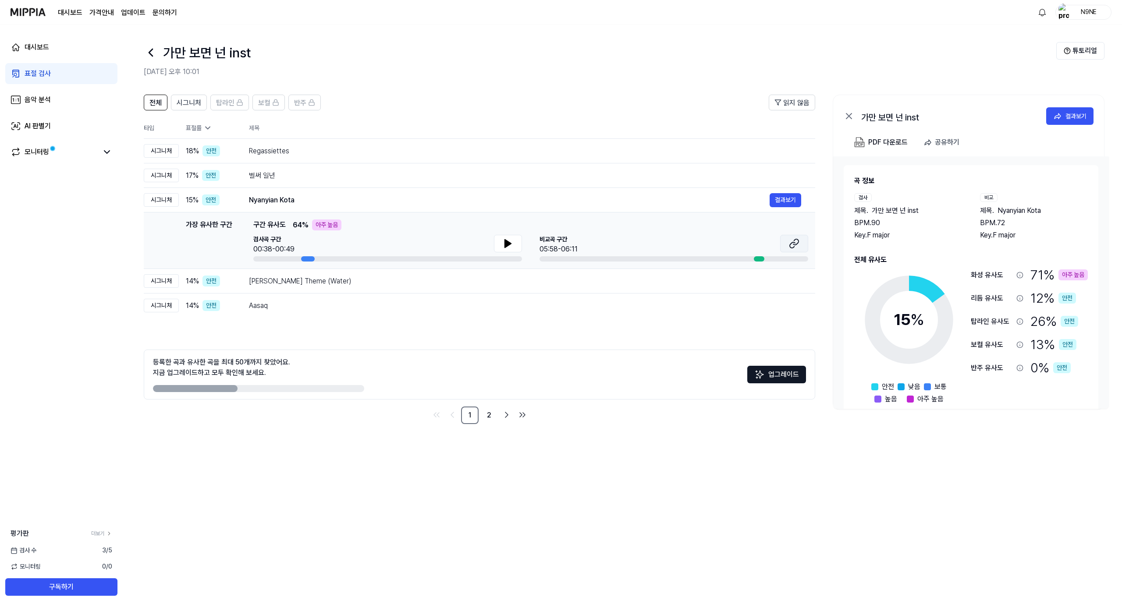
click at [580, 244] on icon at bounding box center [794, 243] width 11 height 11
